Goal: Information Seeking & Learning: Learn about a topic

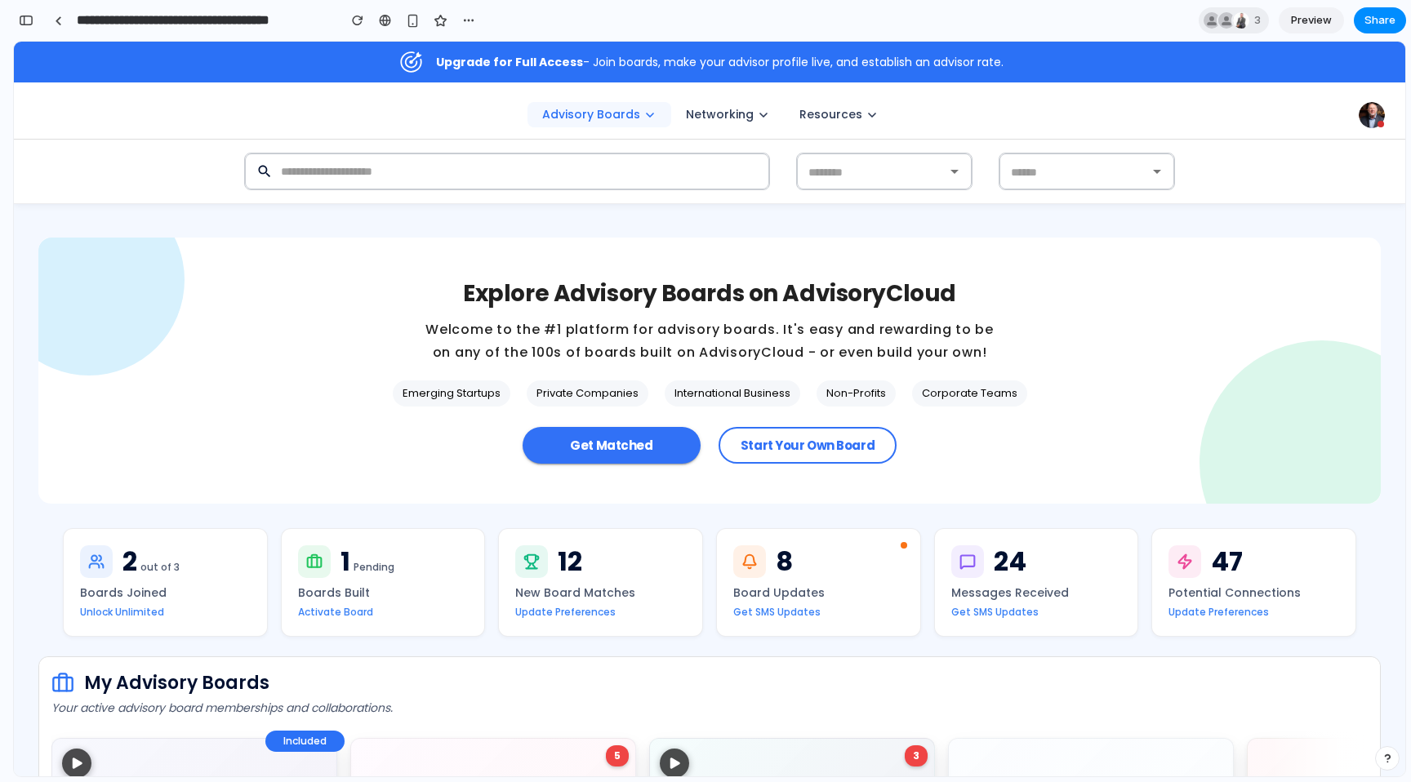
click at [1314, 20] on span "Preview" at bounding box center [1311, 20] width 41 height 16
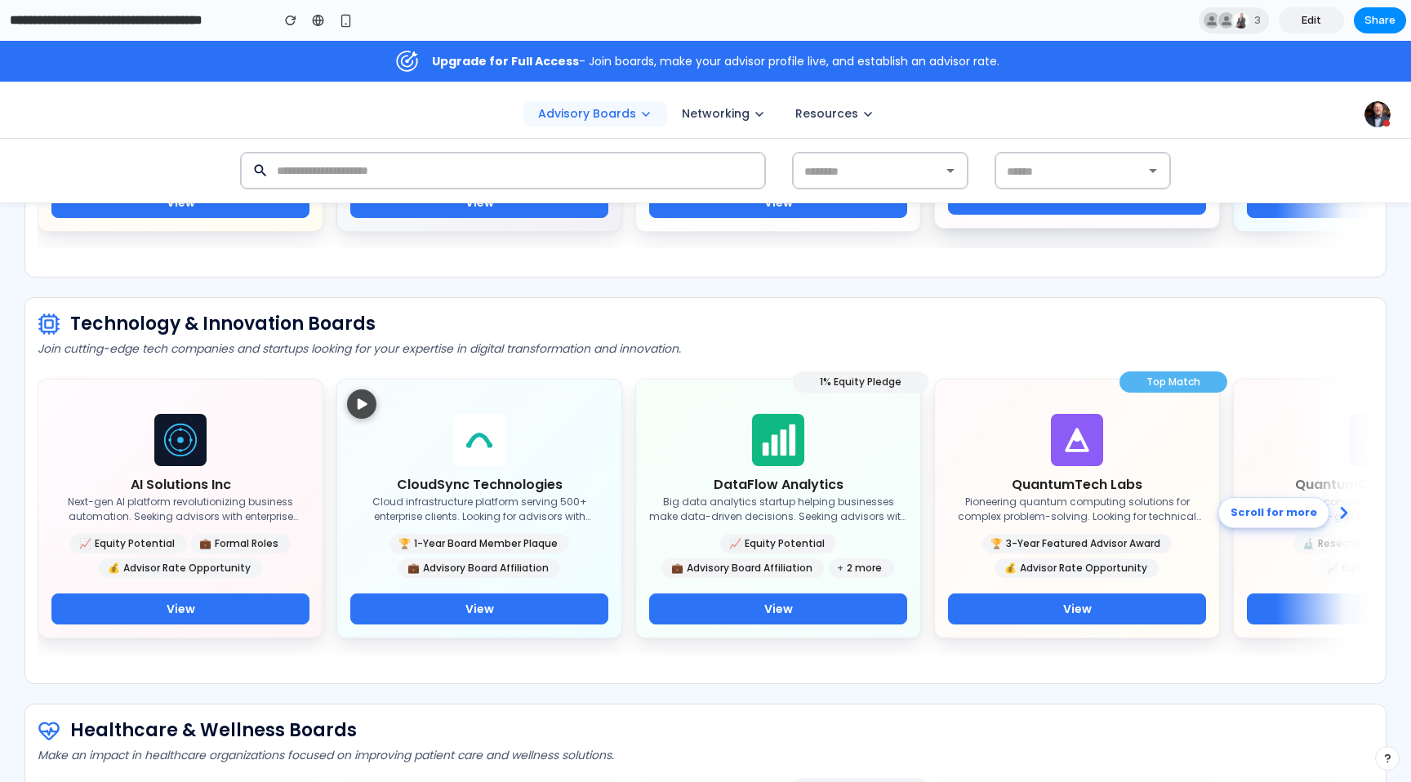
scroll to position [1630, 0]
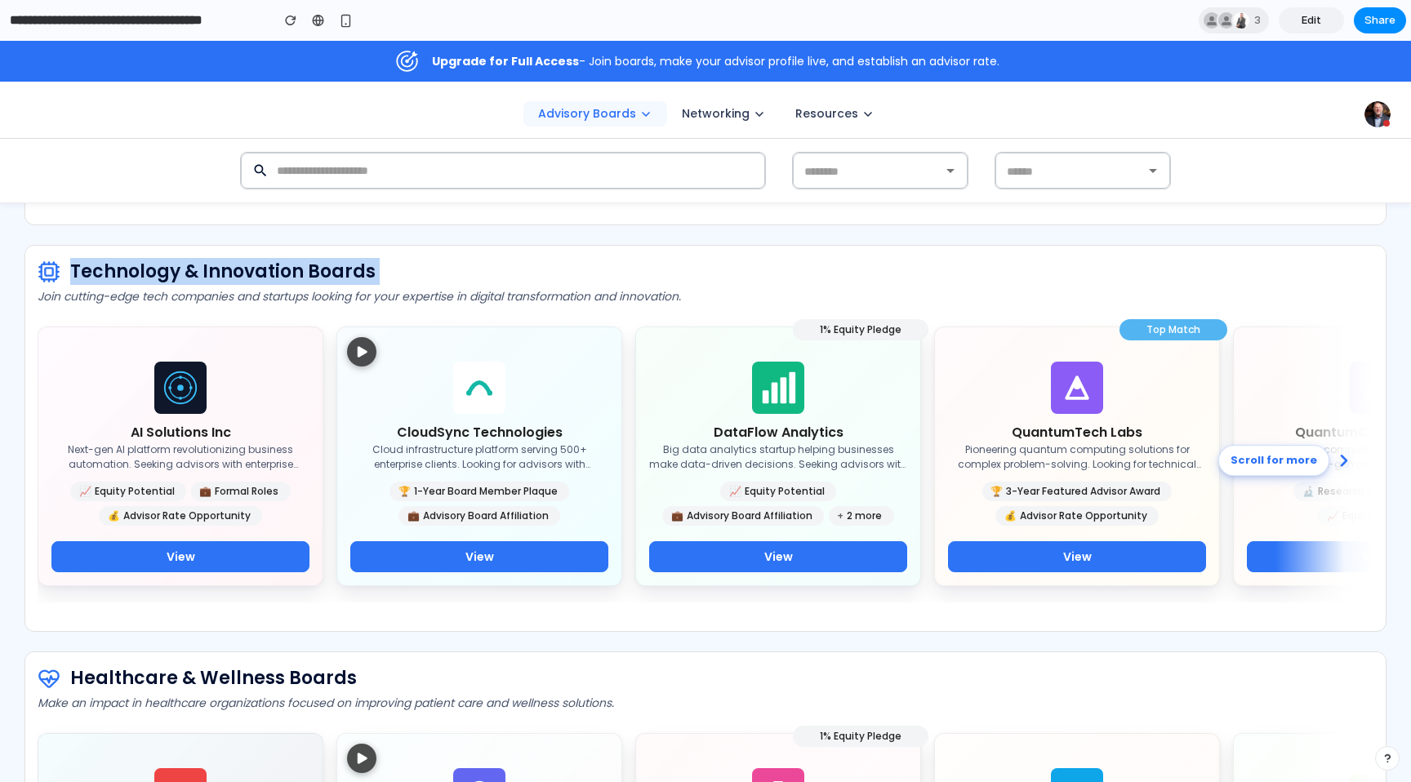
drag, startPoint x: 73, startPoint y: 271, endPoint x: 412, endPoint y: 287, distance: 339.2
click at [412, 287] on div "Technology & Innovation Boards Join cutting-edge tech companies and startups lo…" at bounding box center [705, 430] width 1360 height 369
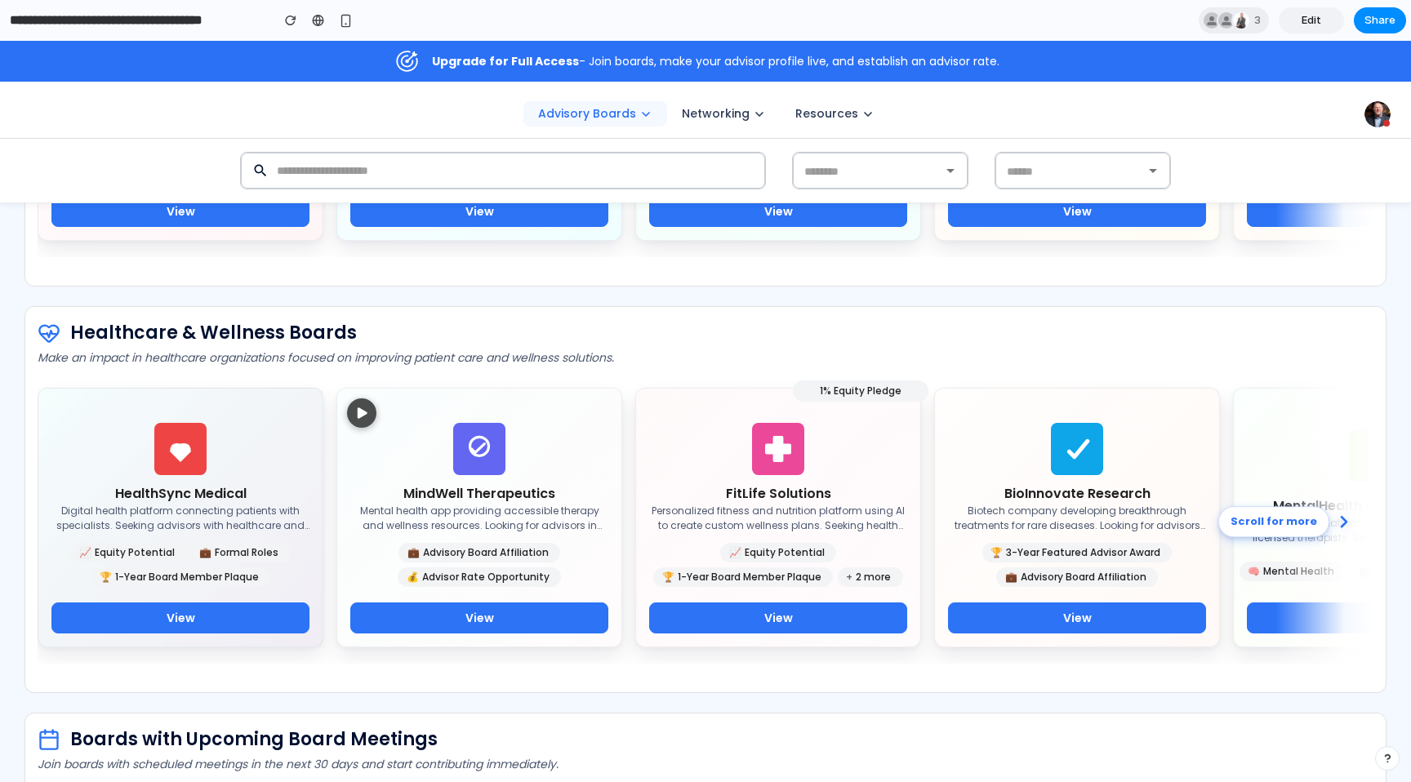
scroll to position [1979, 0]
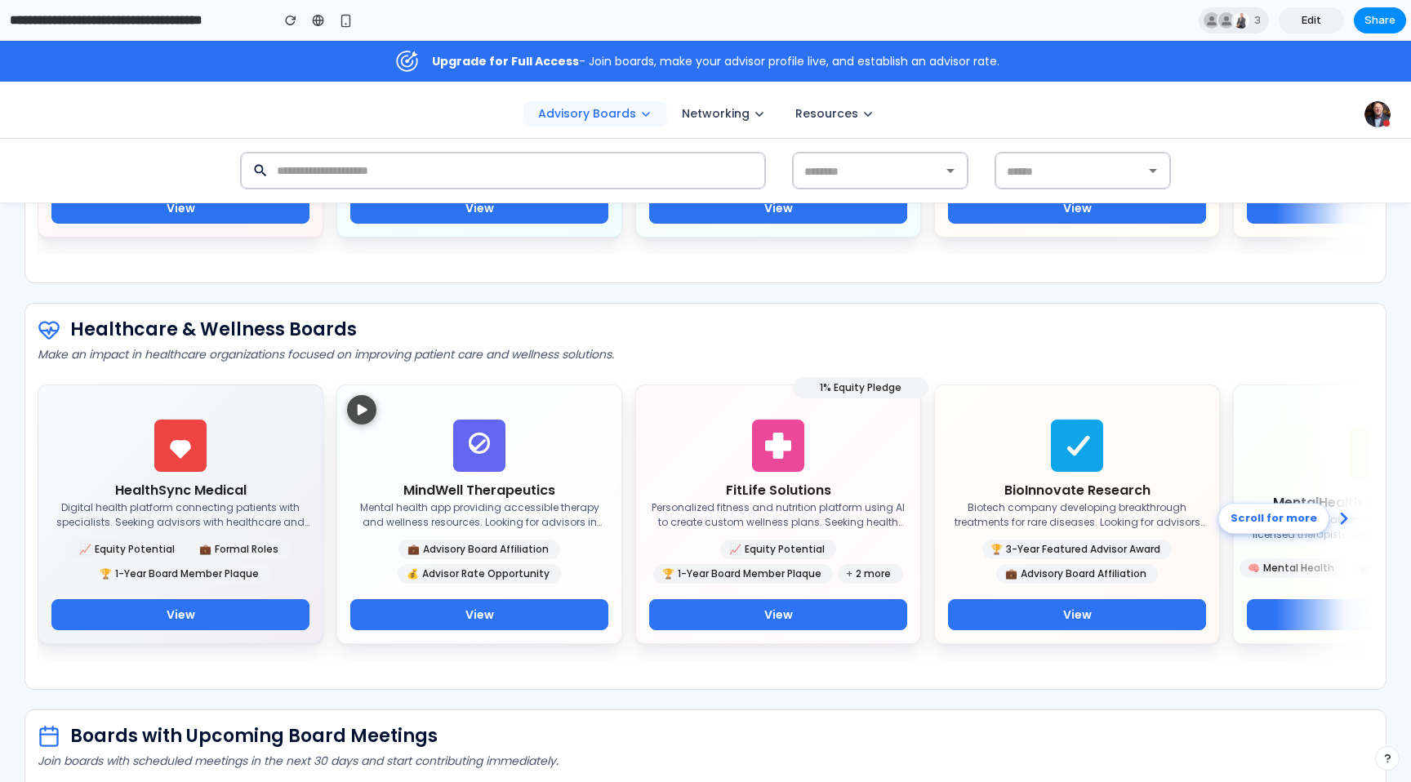
drag, startPoint x: 74, startPoint y: 333, endPoint x: 389, endPoint y: 336, distance: 315.1
click at [389, 336] on p "Healthcare & Wellness Boards" at bounding box center [706, 329] width 1336 height 27
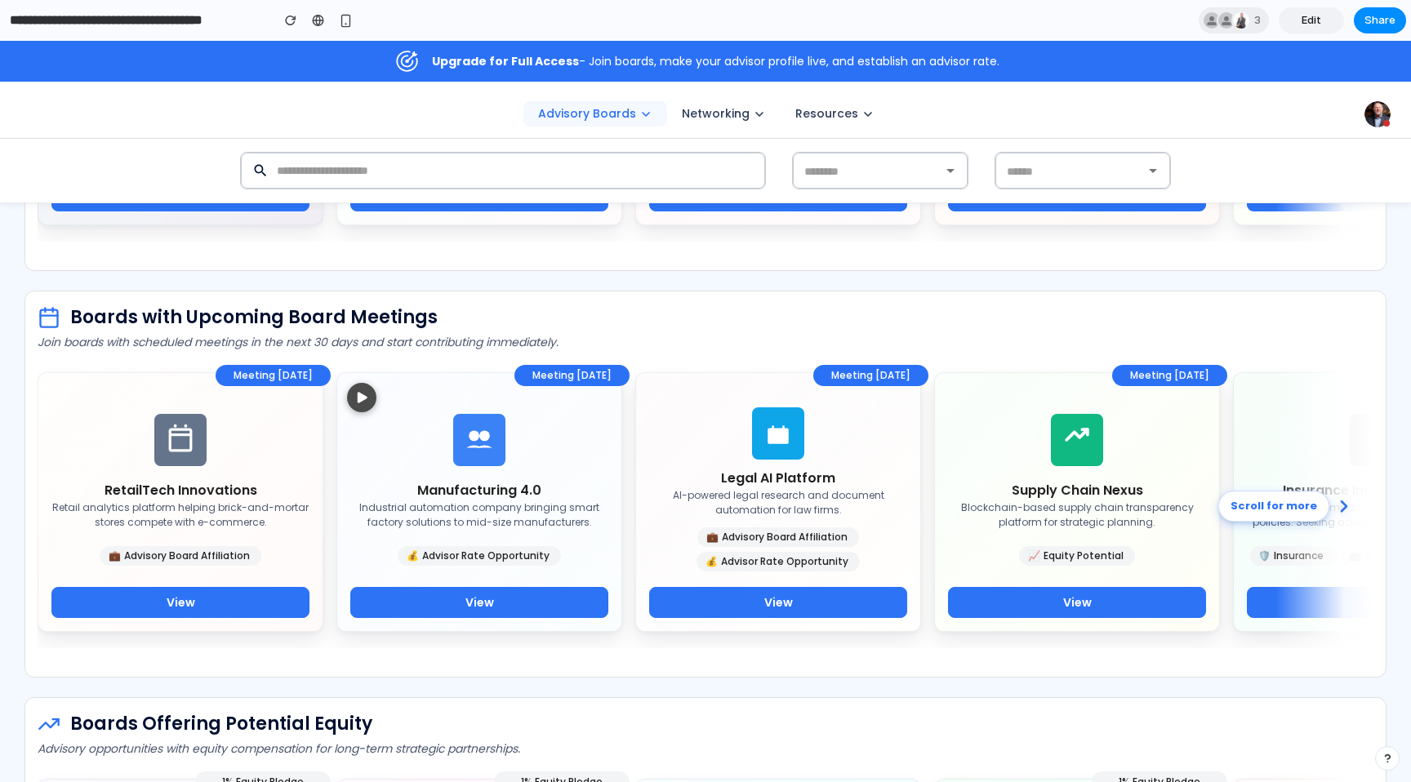
scroll to position [2399, 0]
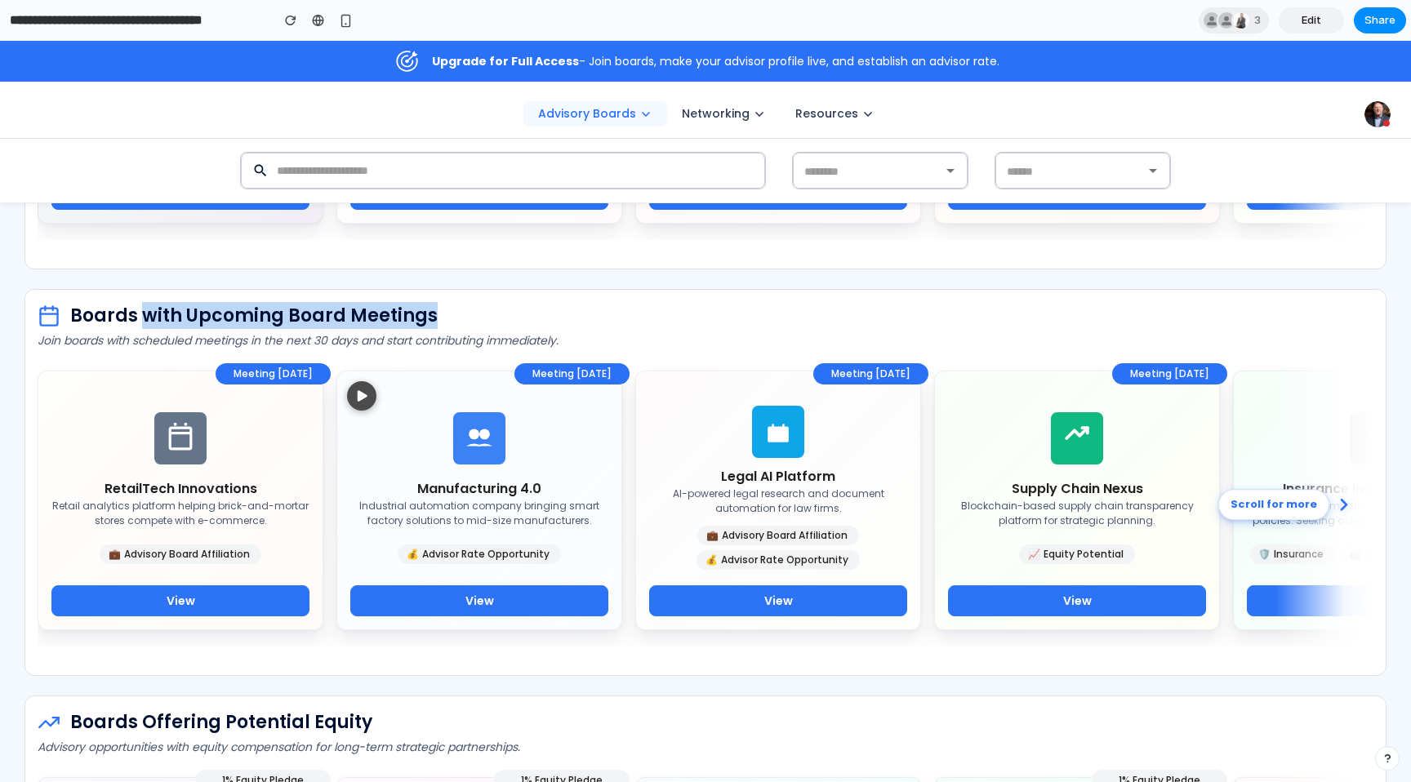
drag, startPoint x: 143, startPoint y: 305, endPoint x: 449, endPoint y: 327, distance: 306.9
click at [450, 327] on p "Boards with Upcoming Board Meetings" at bounding box center [706, 315] width 1336 height 27
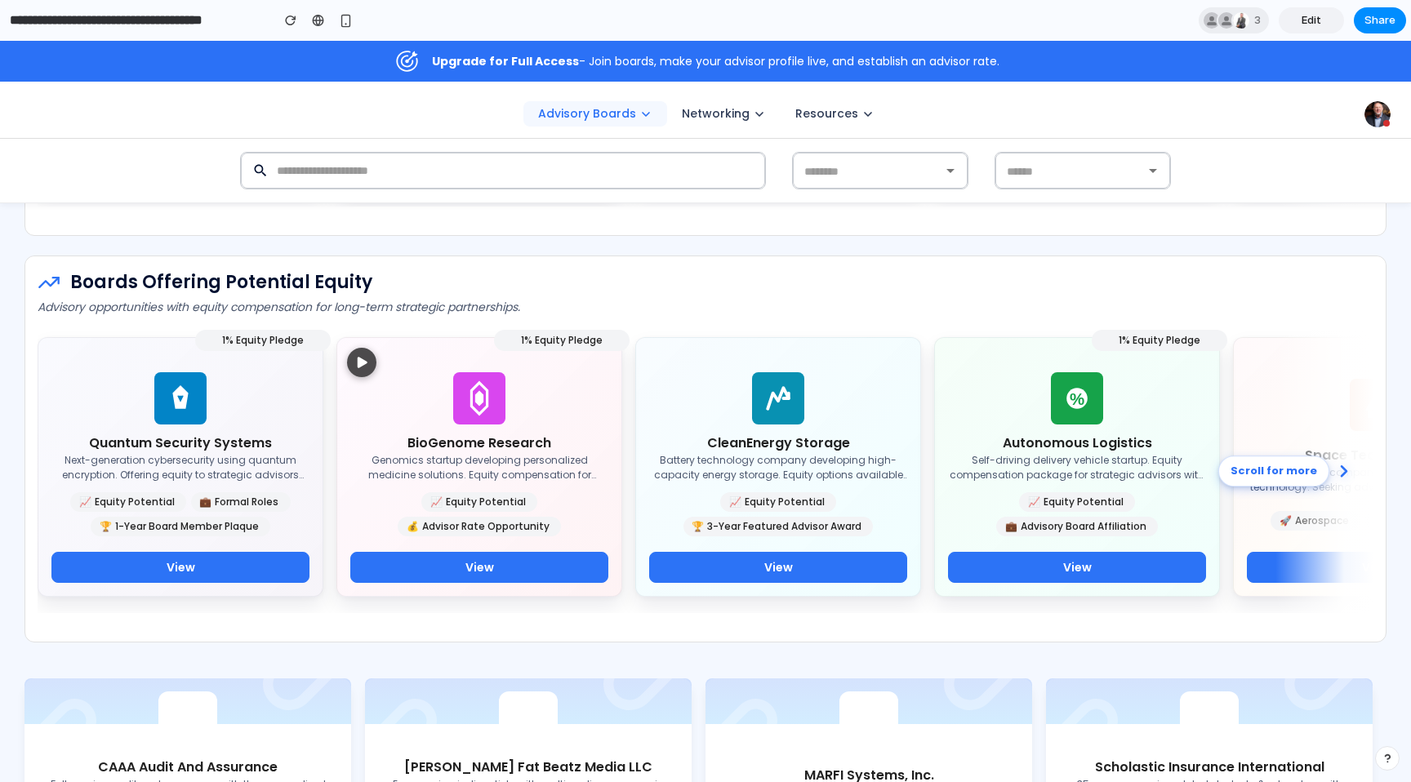
scroll to position [2852, 0]
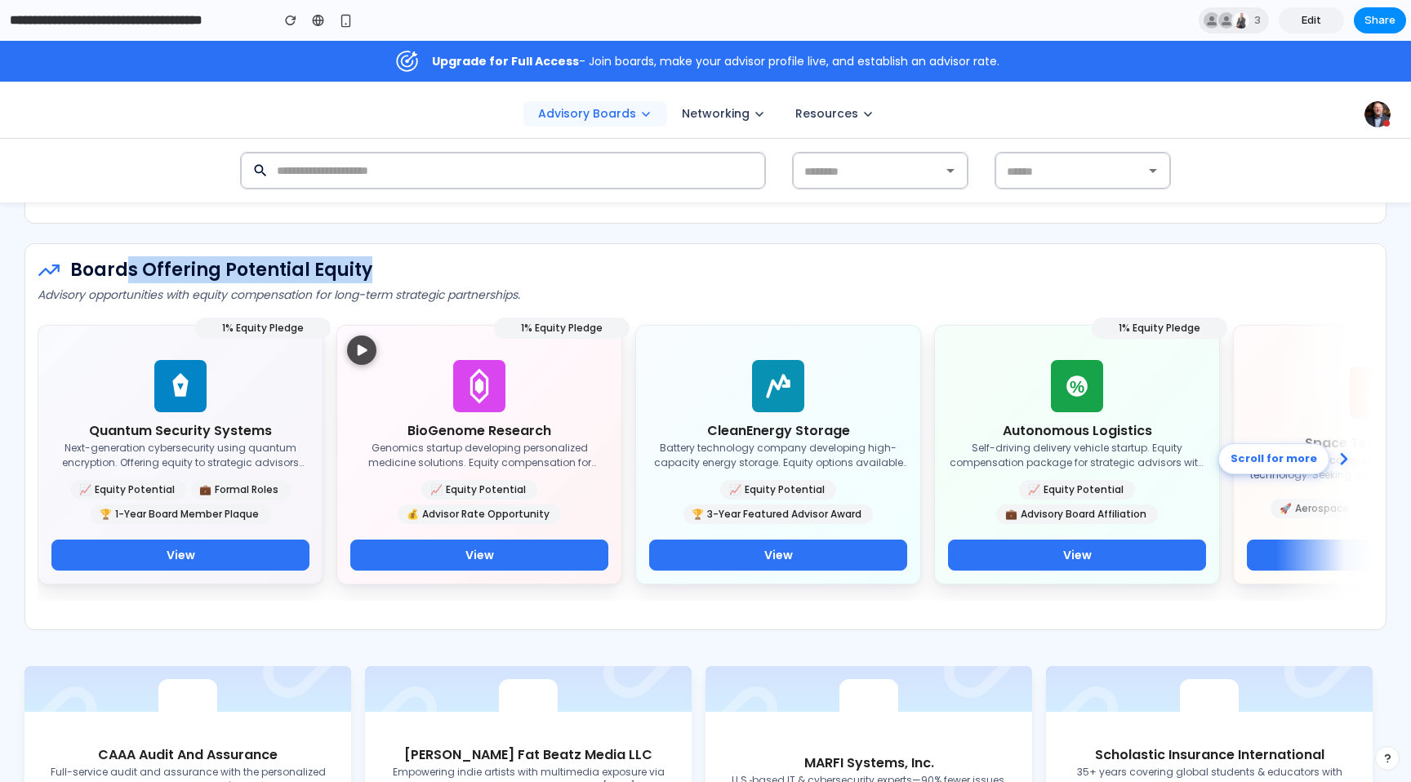
drag, startPoint x: 126, startPoint y: 268, endPoint x: 356, endPoint y: 277, distance: 230.4
click at [356, 277] on p "Boards Offering Potential Equity" at bounding box center [706, 269] width 1336 height 27
click at [354, 277] on p "Boards Offering Potential Equity" at bounding box center [706, 269] width 1336 height 27
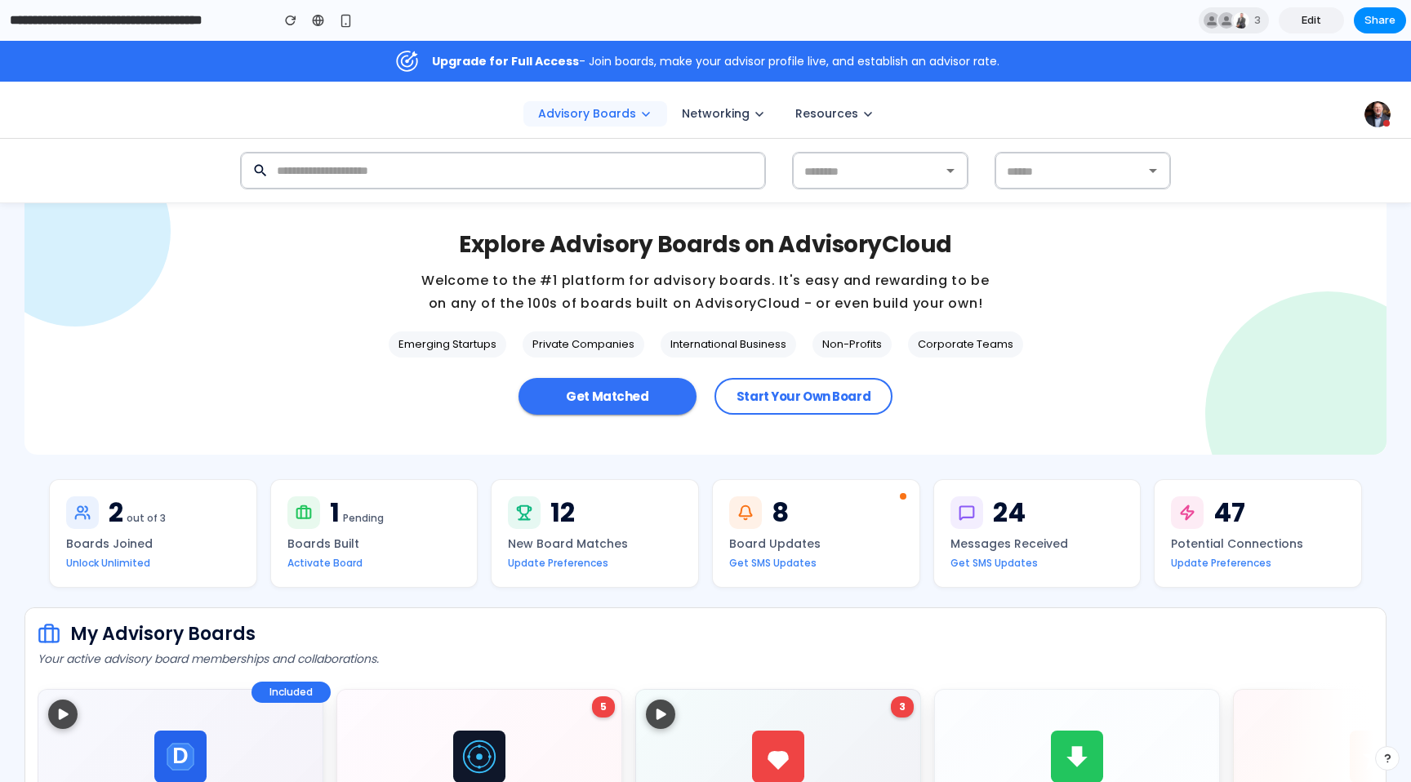
scroll to position [0, 0]
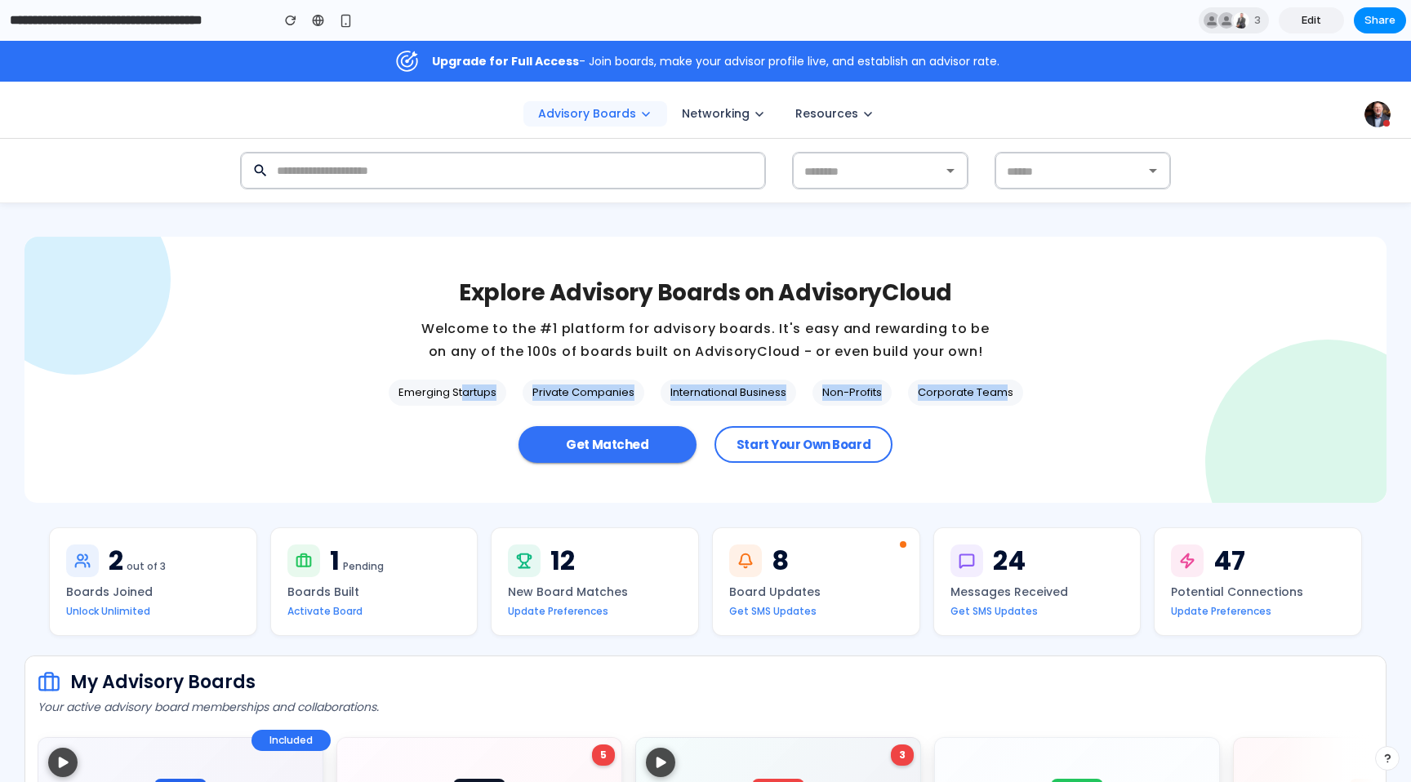
drag, startPoint x: 463, startPoint y: 394, endPoint x: 1000, endPoint y: 389, distance: 537.2
click at [1000, 389] on div "Emerging Startups Private Companies International Business Non-Profits Corporat…" at bounding box center [706, 393] width 634 height 26
click at [1000, 389] on span "Corporate Teams" at bounding box center [965, 393] width 115 height 16
drag, startPoint x: 1000, startPoint y: 389, endPoint x: 411, endPoint y: 390, distance: 588.6
click at [411, 390] on div "Emerging Startups Private Companies International Business Non-Profits Corporat…" at bounding box center [706, 393] width 634 height 26
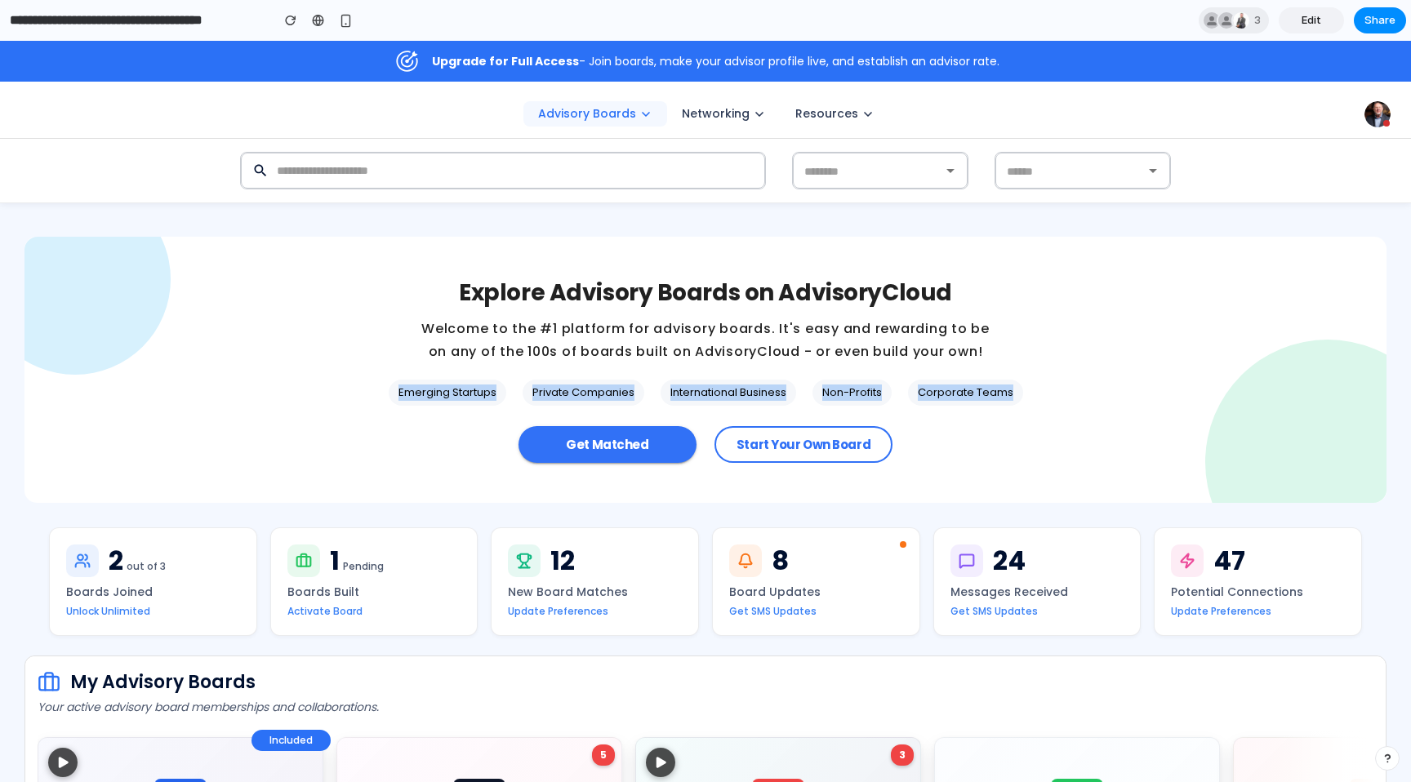
click at [411, 390] on span "Emerging Startups" at bounding box center [448, 393] width 118 height 16
click at [923, 300] on p "Explore Advisory Boards on AdvisoryCloud" at bounding box center [705, 293] width 493 height 33
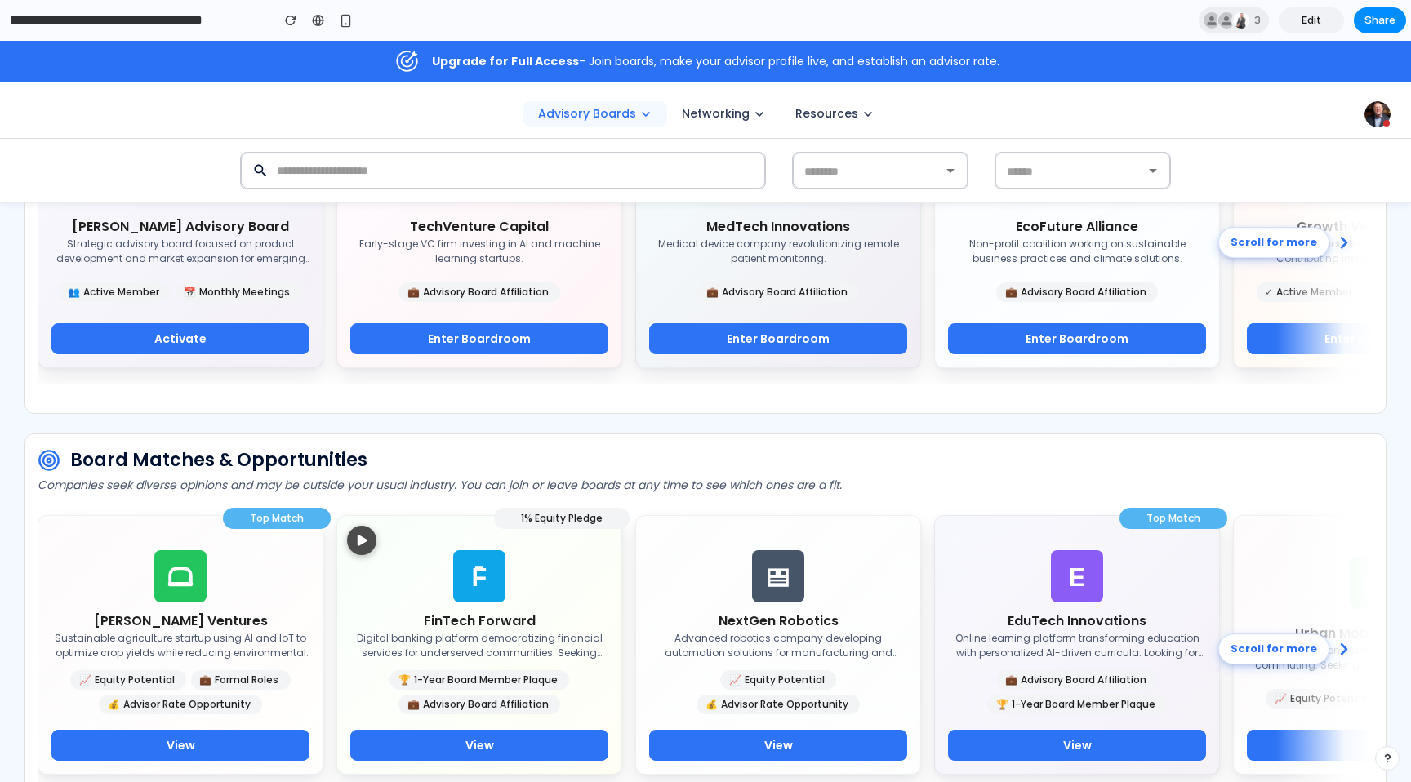
scroll to position [702, 0]
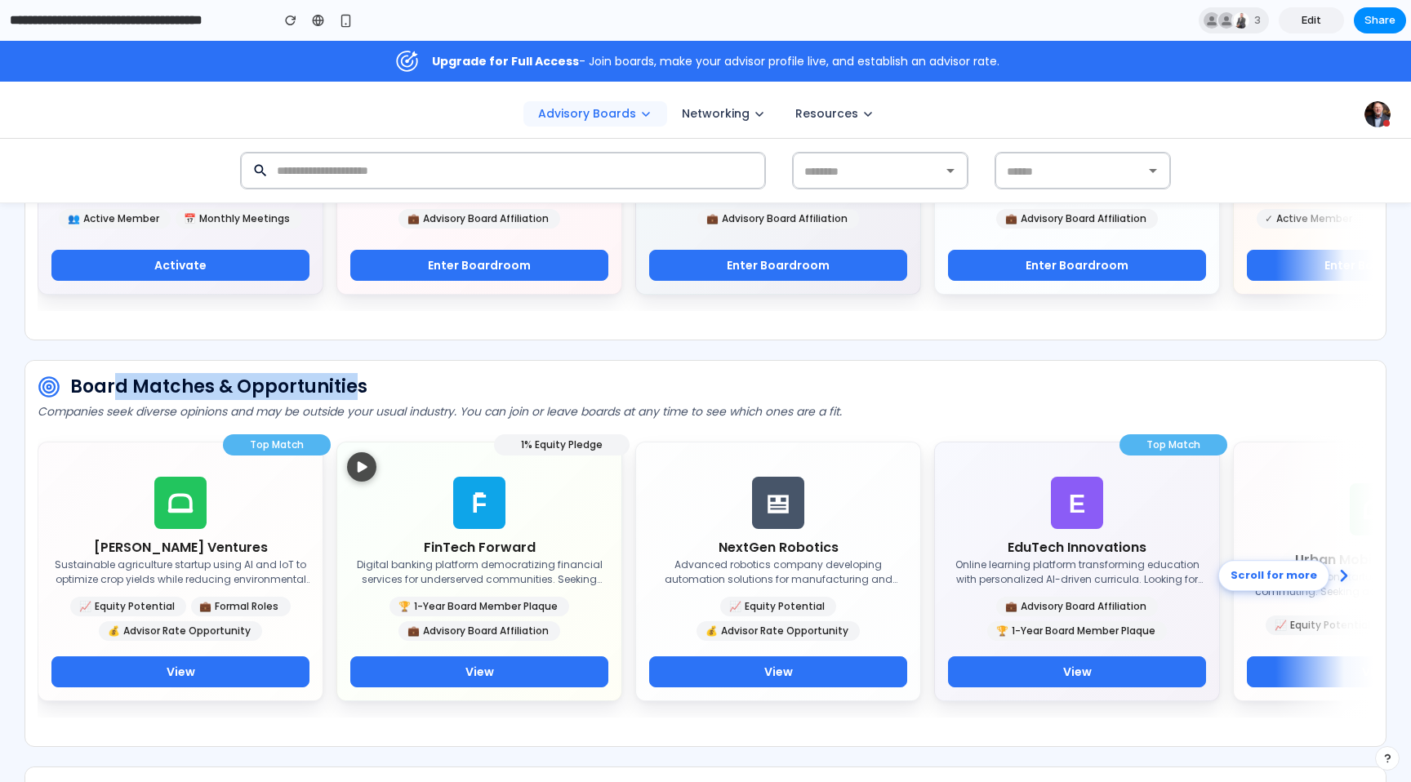
drag, startPoint x: 111, startPoint y: 383, endPoint x: 348, endPoint y: 383, distance: 236.8
click at [348, 383] on p "Board Matches & Opportunities" at bounding box center [706, 386] width 1336 height 27
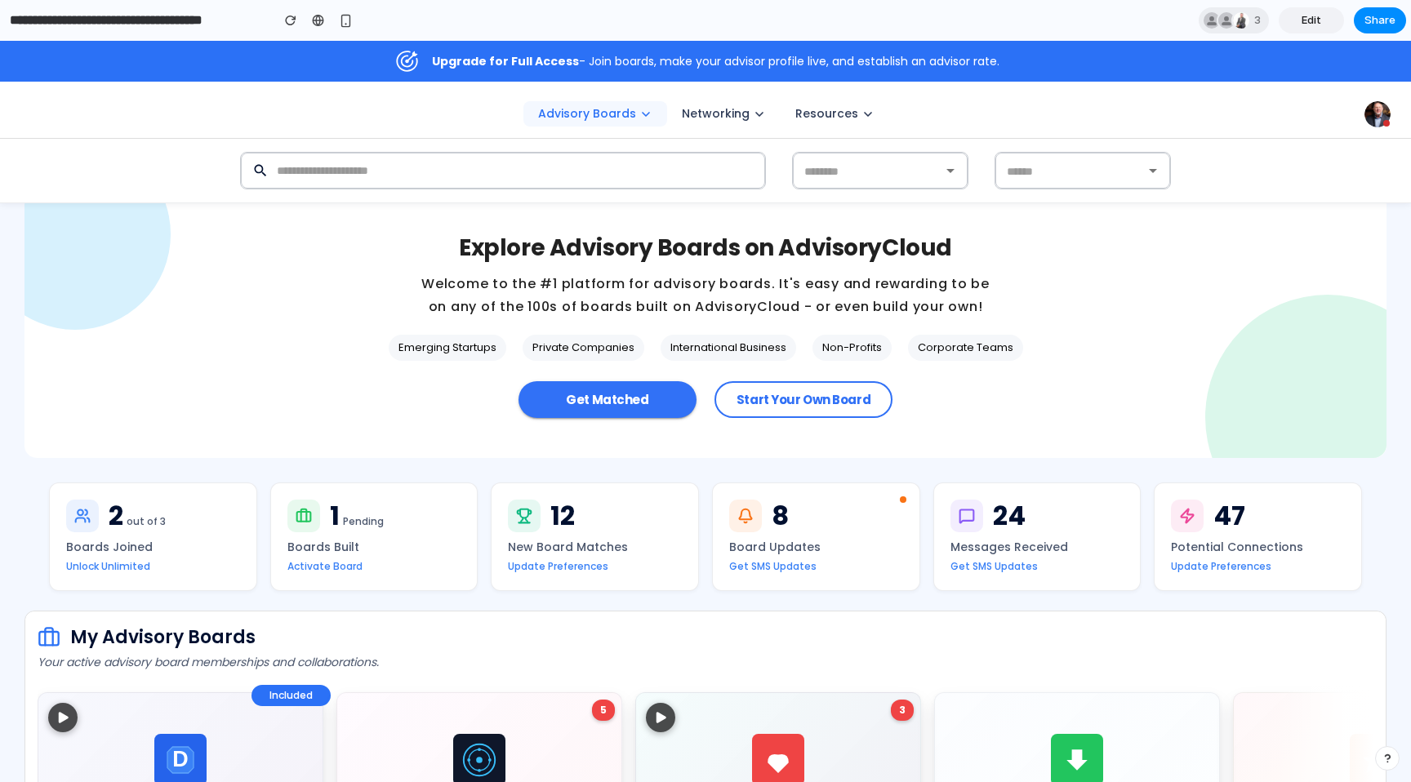
scroll to position [0, 0]
